Goal: Task Accomplishment & Management: Use online tool/utility

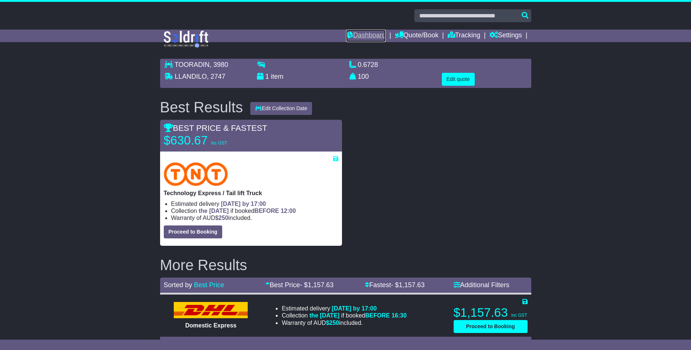
click at [360, 35] on link "Dashboard" at bounding box center [366, 36] width 40 height 13
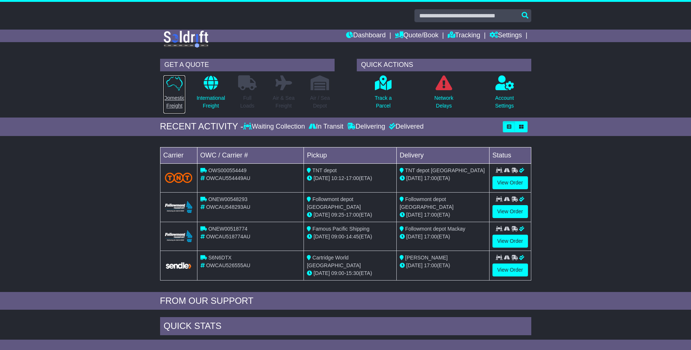
click at [177, 101] on p "Domestic Freight" at bounding box center [173, 102] width 21 height 16
